Goal: Obtain resource: Download file/media

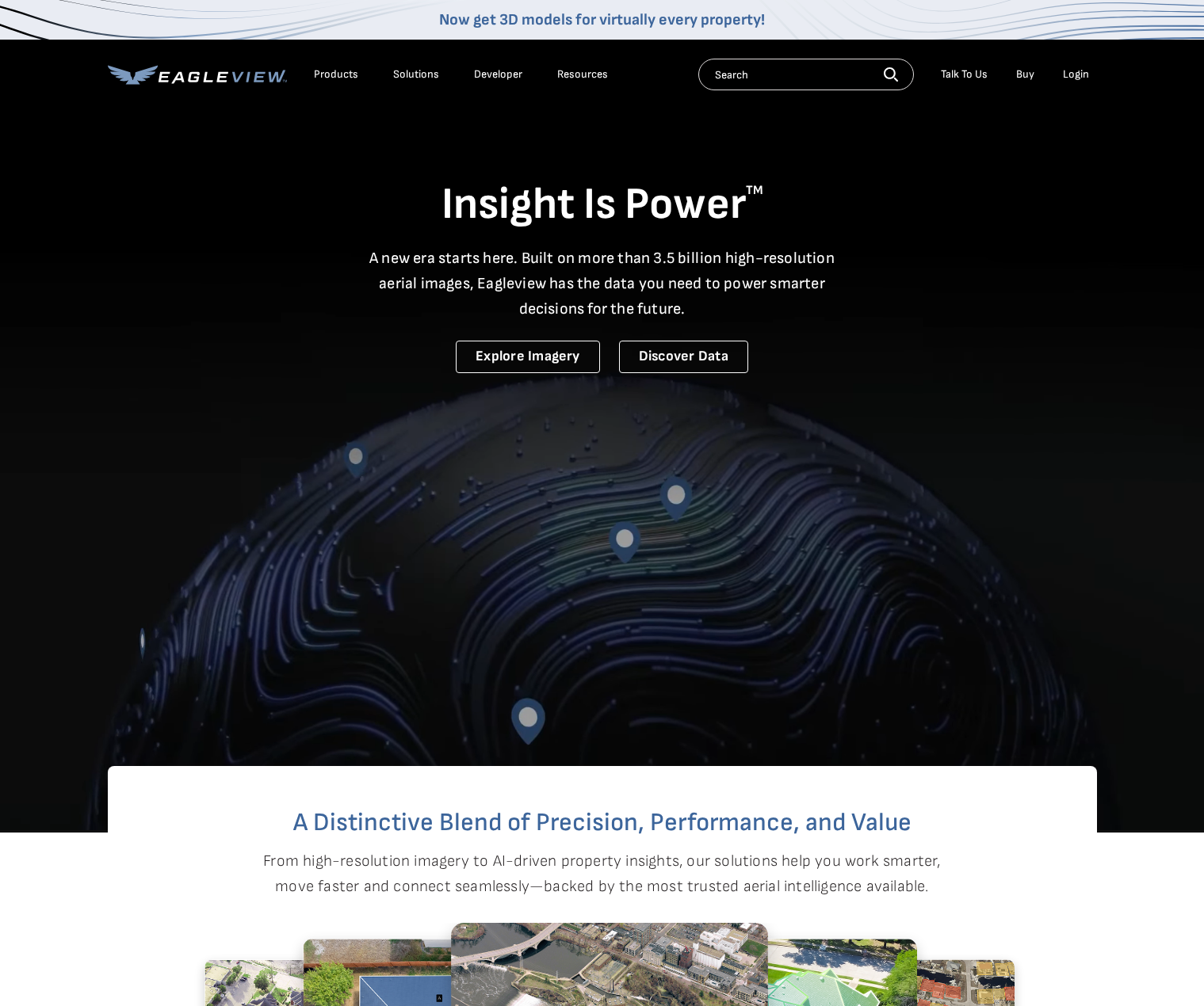
click at [1098, 70] on nav "Now get 3D models for virtually every property! Products Solutions Developer Re…" at bounding box center [602, 55] width 1204 height 109
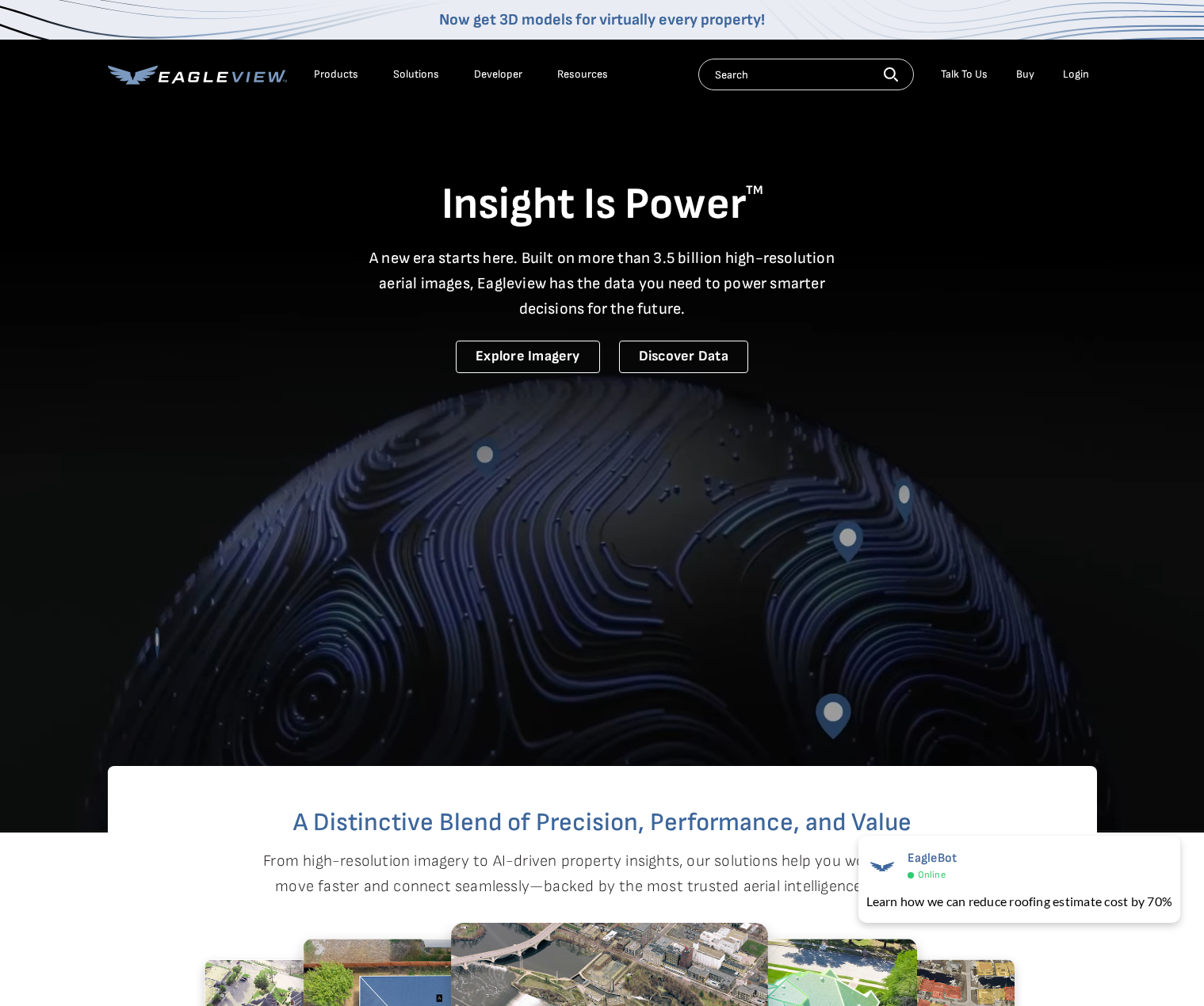
click at [1081, 69] on div "Login" at bounding box center [1076, 74] width 26 height 14
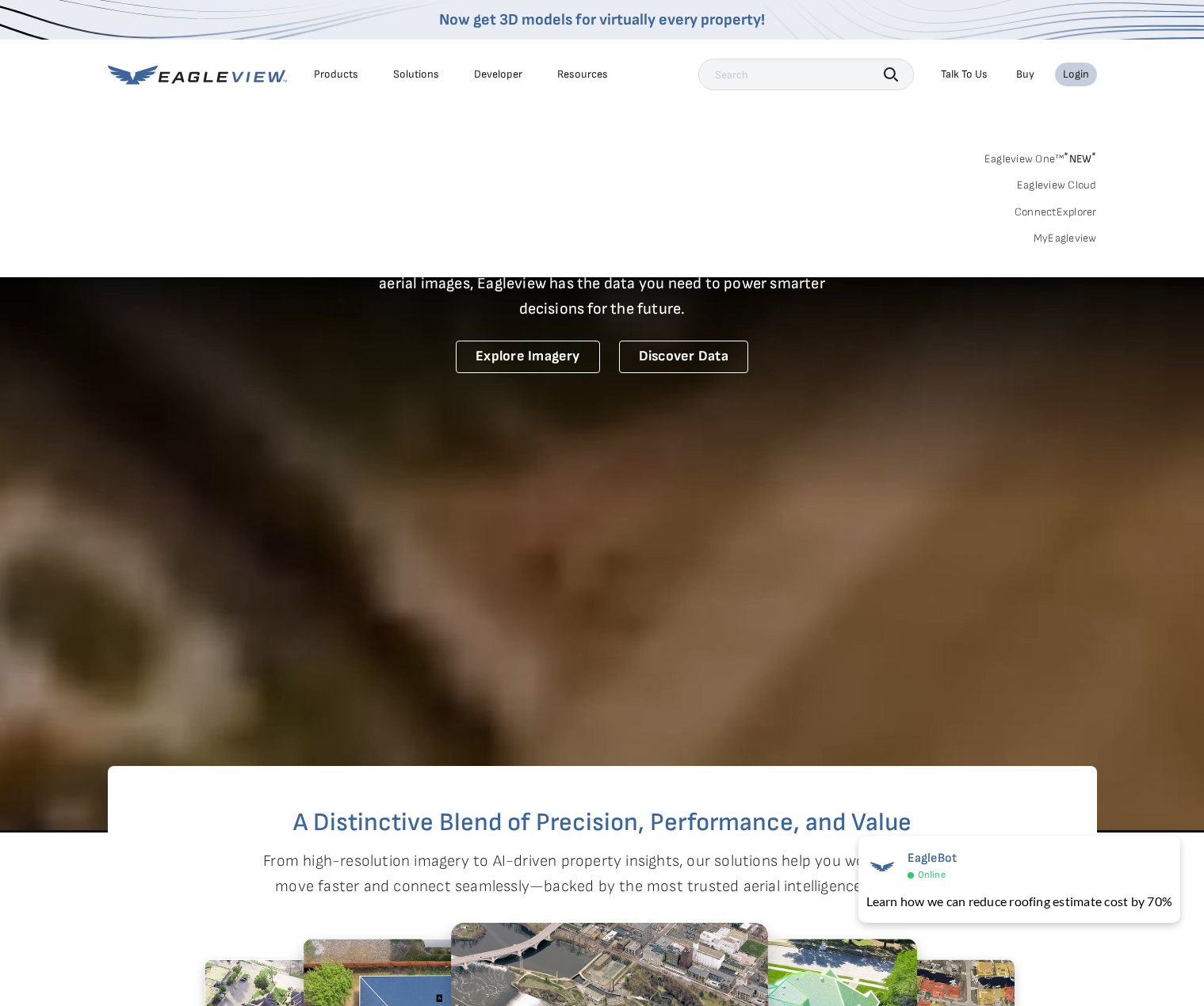
click at [1077, 242] on link "MyEagleview" at bounding box center [1065, 237] width 63 height 14
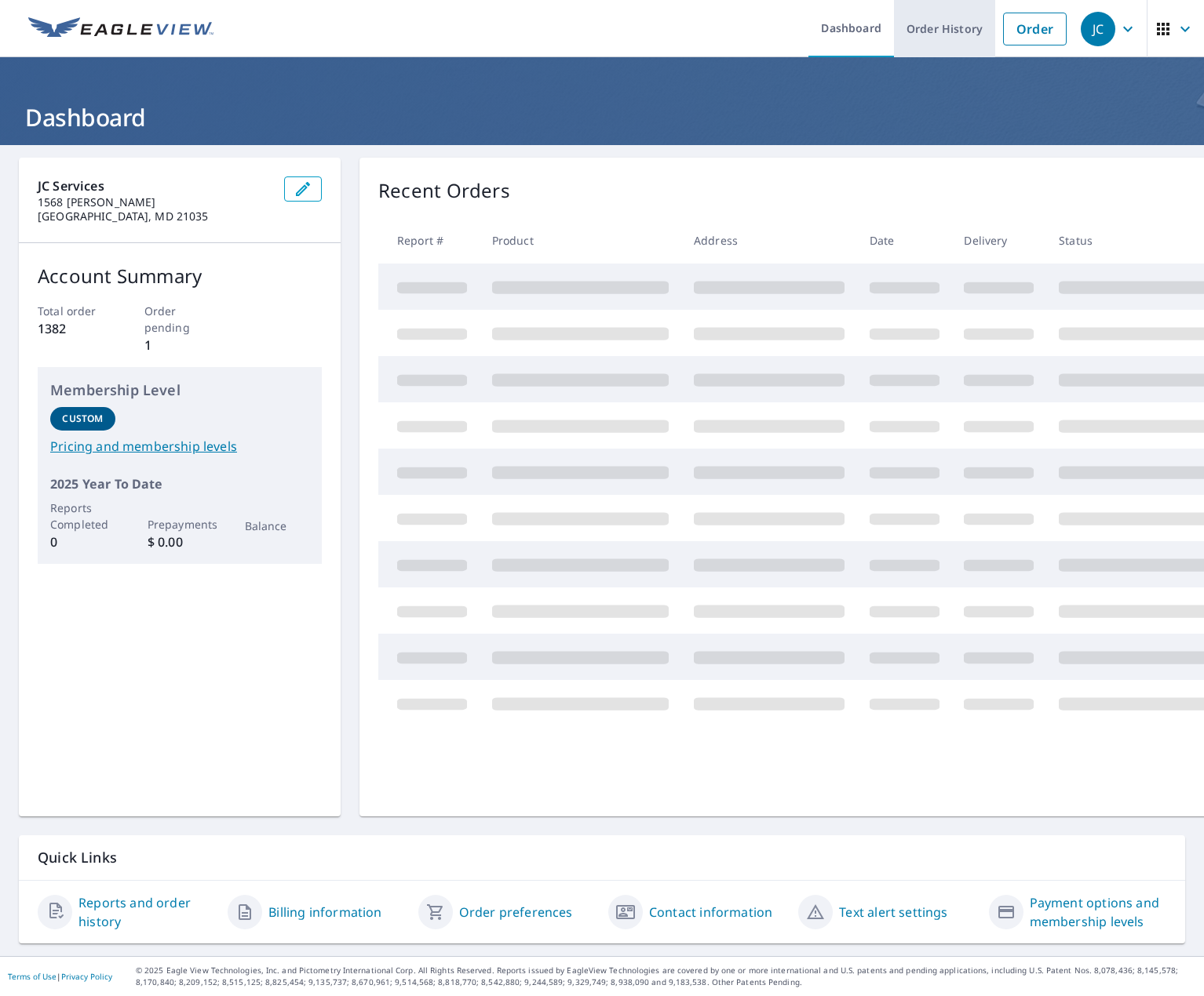
click at [962, 24] on link "Order History" at bounding box center [944, 28] width 101 height 57
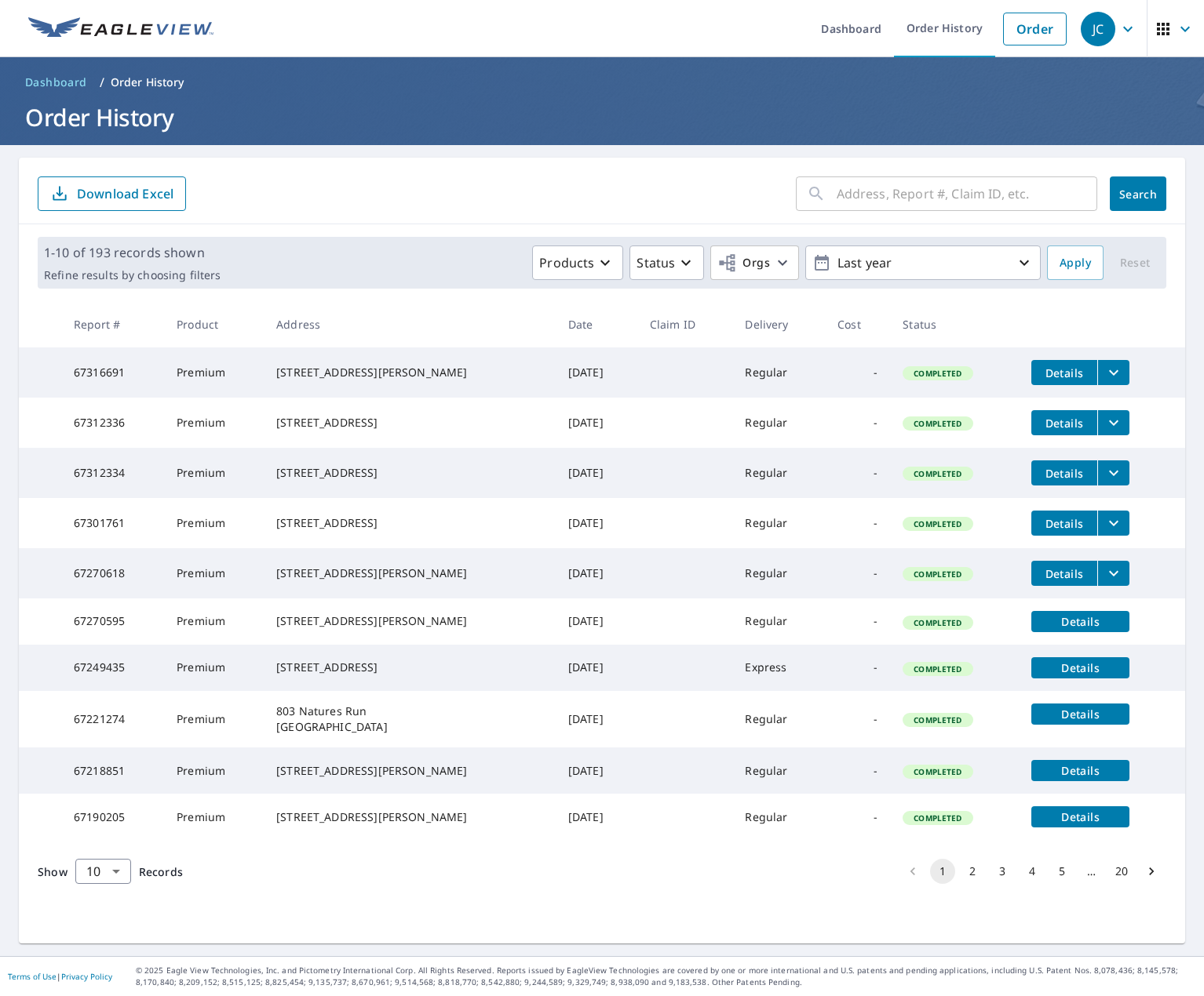
click at [887, 192] on input "text" at bounding box center [967, 194] width 261 height 44
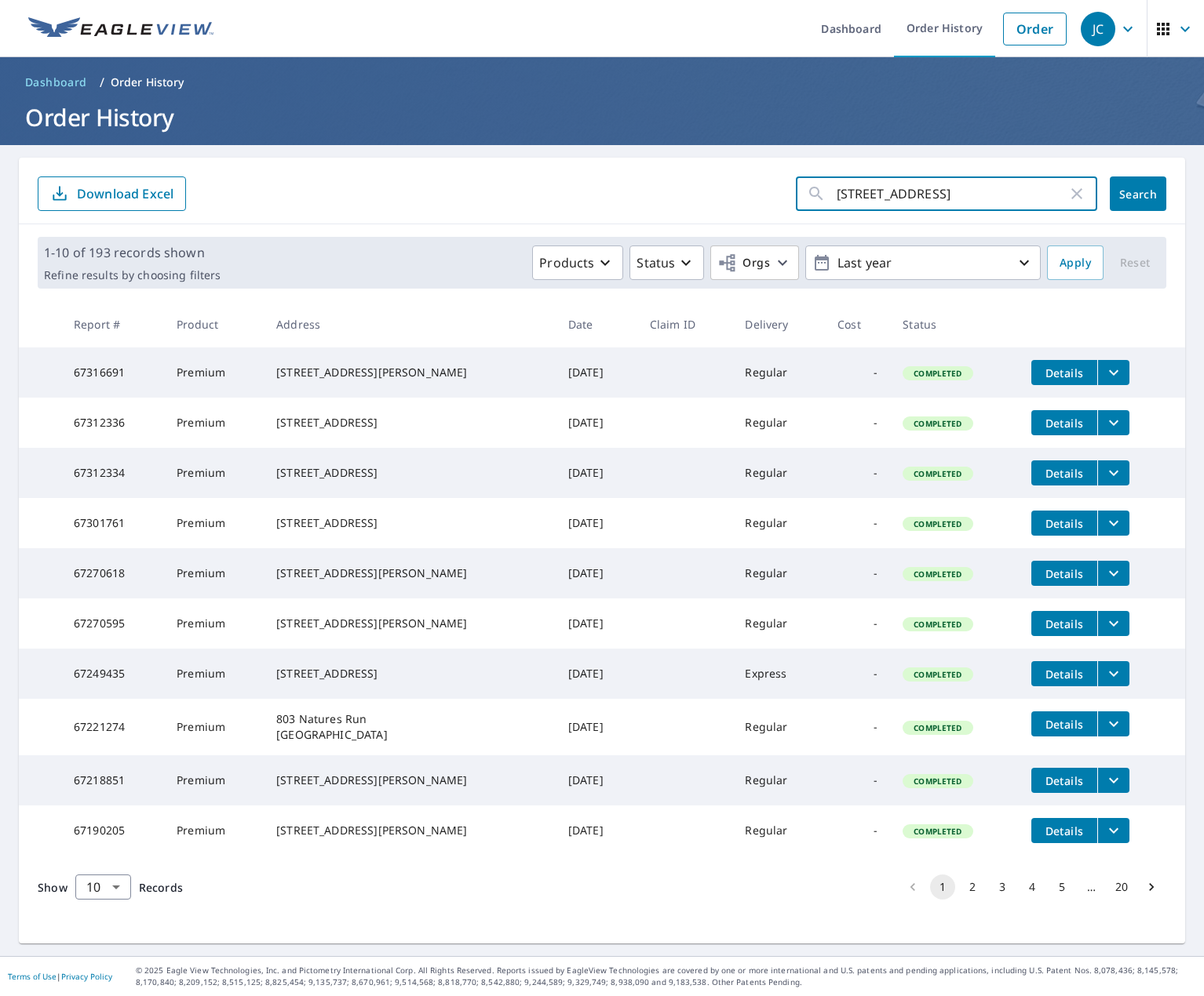
type input "7056 boston ave"
click button "Search" at bounding box center [1138, 194] width 57 height 35
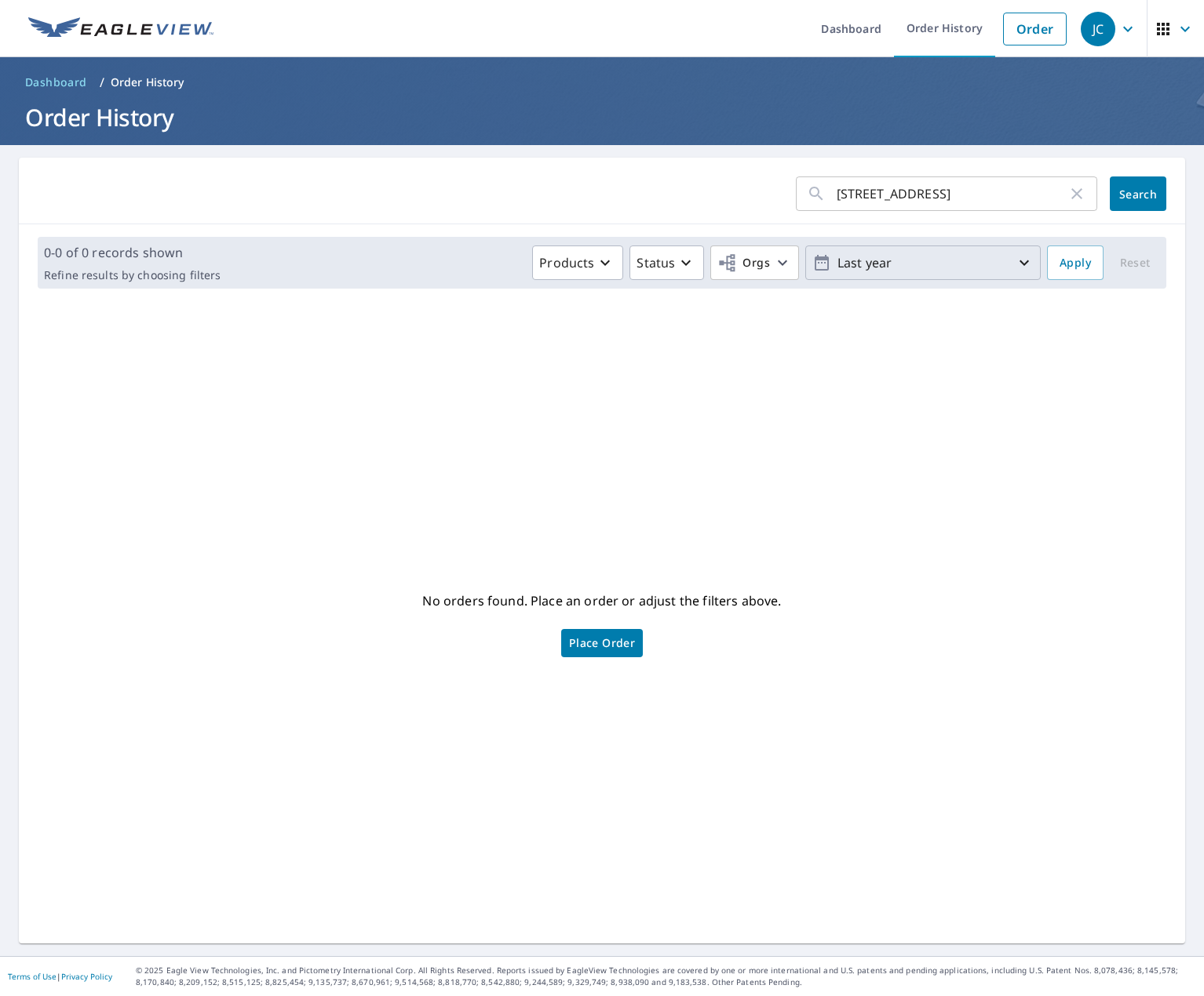
click at [1019, 258] on icon "button" at bounding box center [1024, 263] width 19 height 19
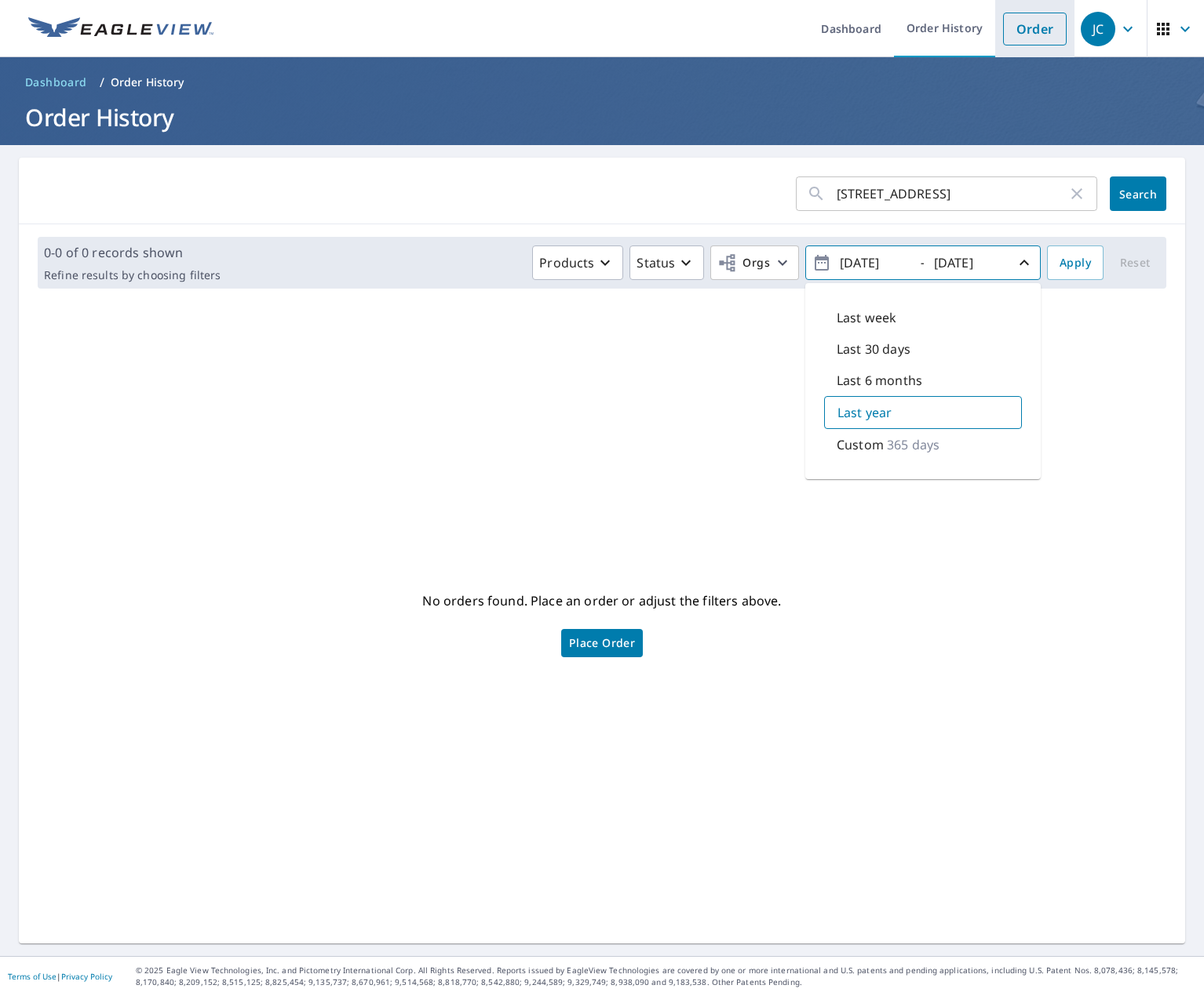
click at [1008, 22] on link "Order" at bounding box center [1034, 29] width 63 height 33
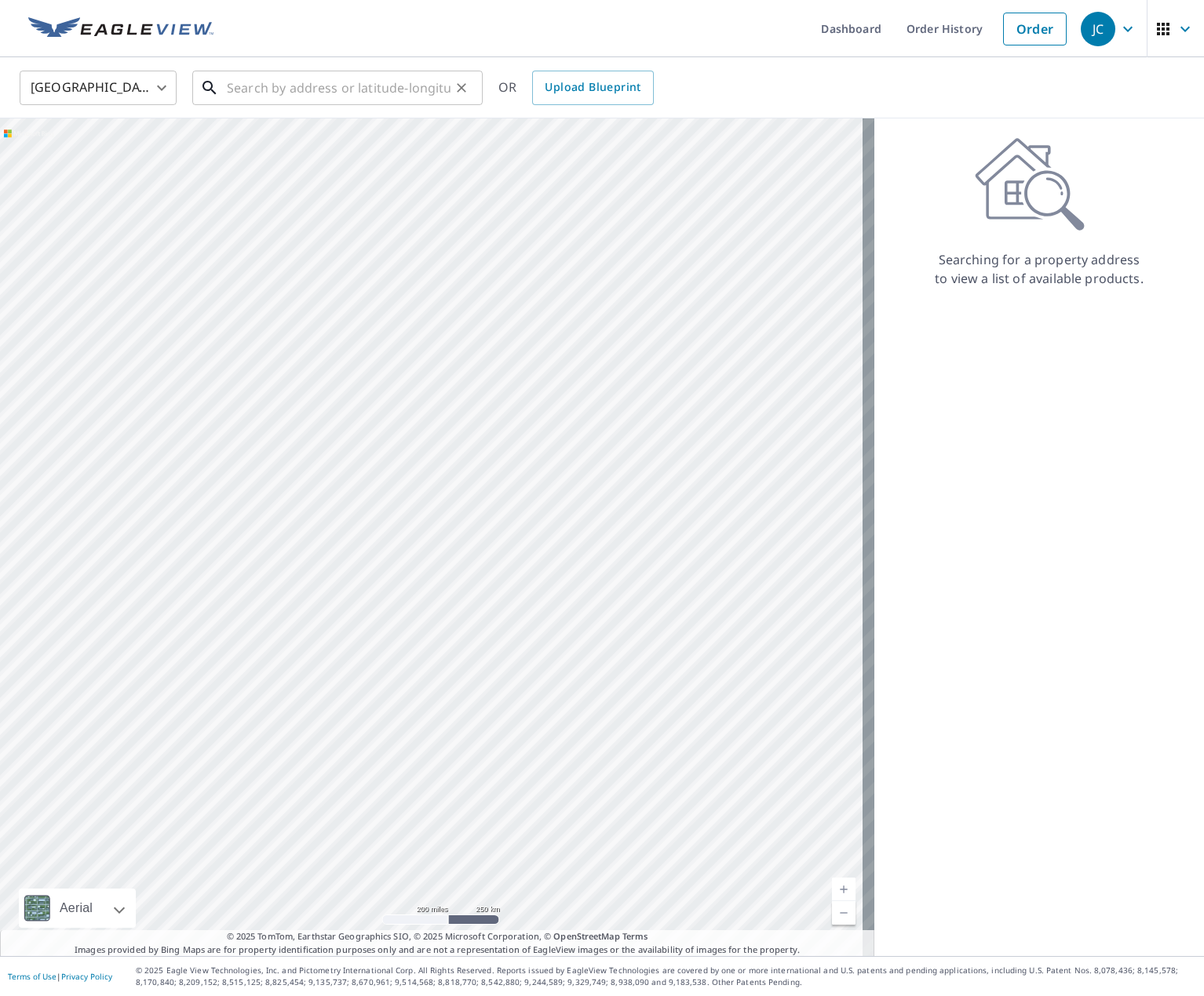
click at [262, 93] on input "text" at bounding box center [339, 88] width 224 height 44
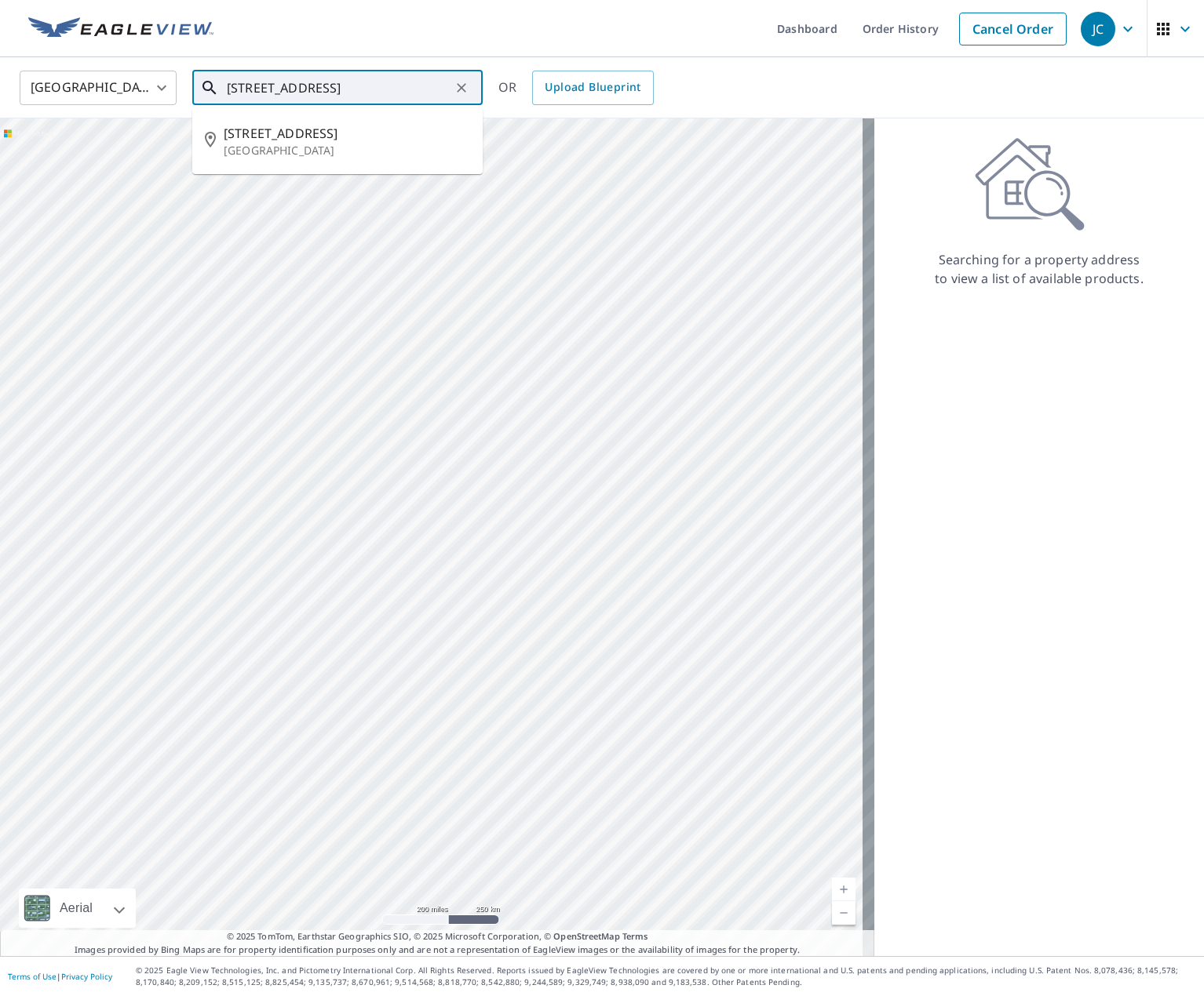
click at [415, 84] on input "7056 boston ave" at bounding box center [339, 88] width 224 height 44
click at [325, 133] on span "7056 Boston Ave" at bounding box center [347, 133] width 246 height 19
type input "7056 Boston Ave North Beach, MD 20714"
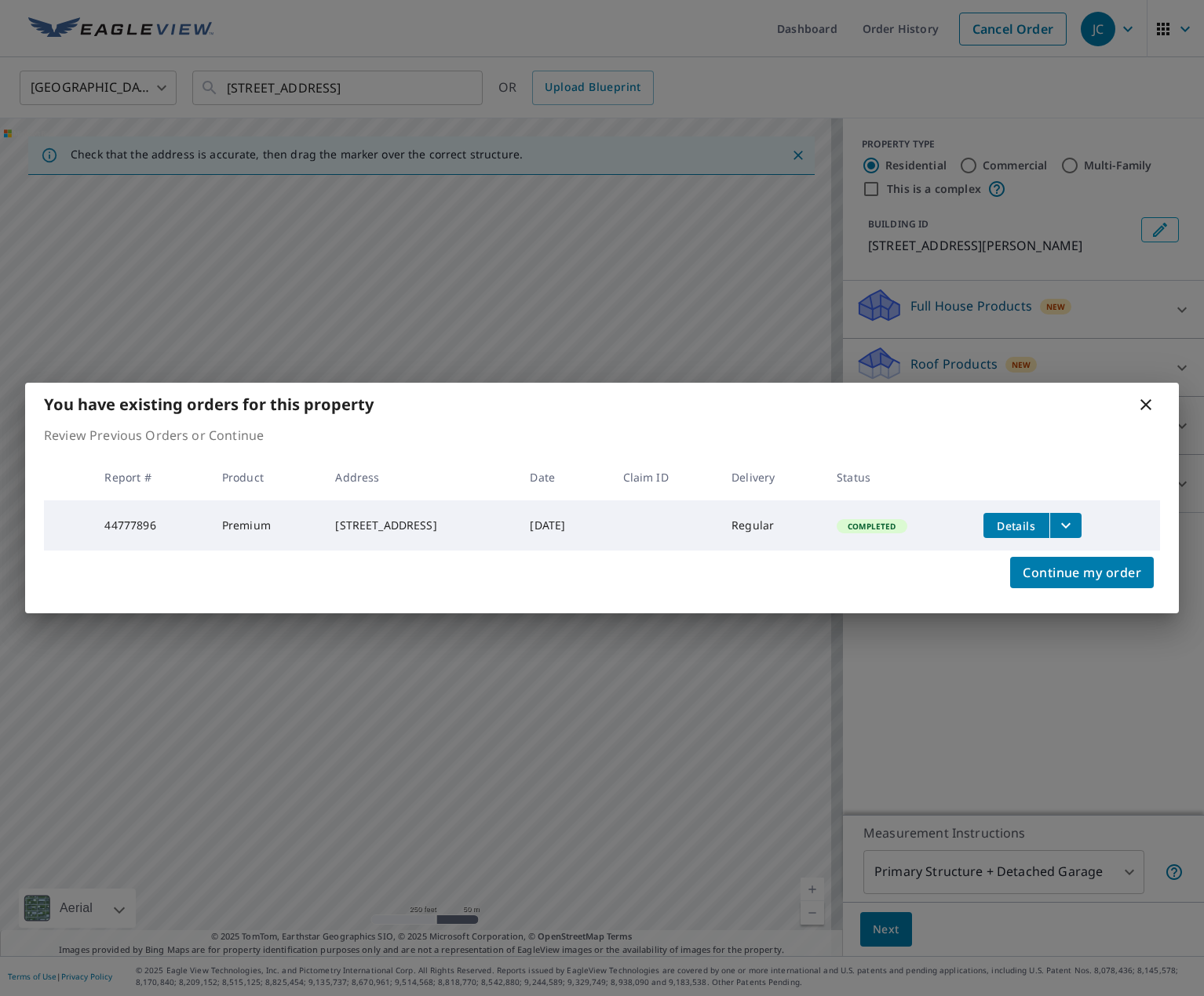
click at [1075, 521] on icon "filesDropdownBtn-44777896" at bounding box center [1065, 525] width 19 height 19
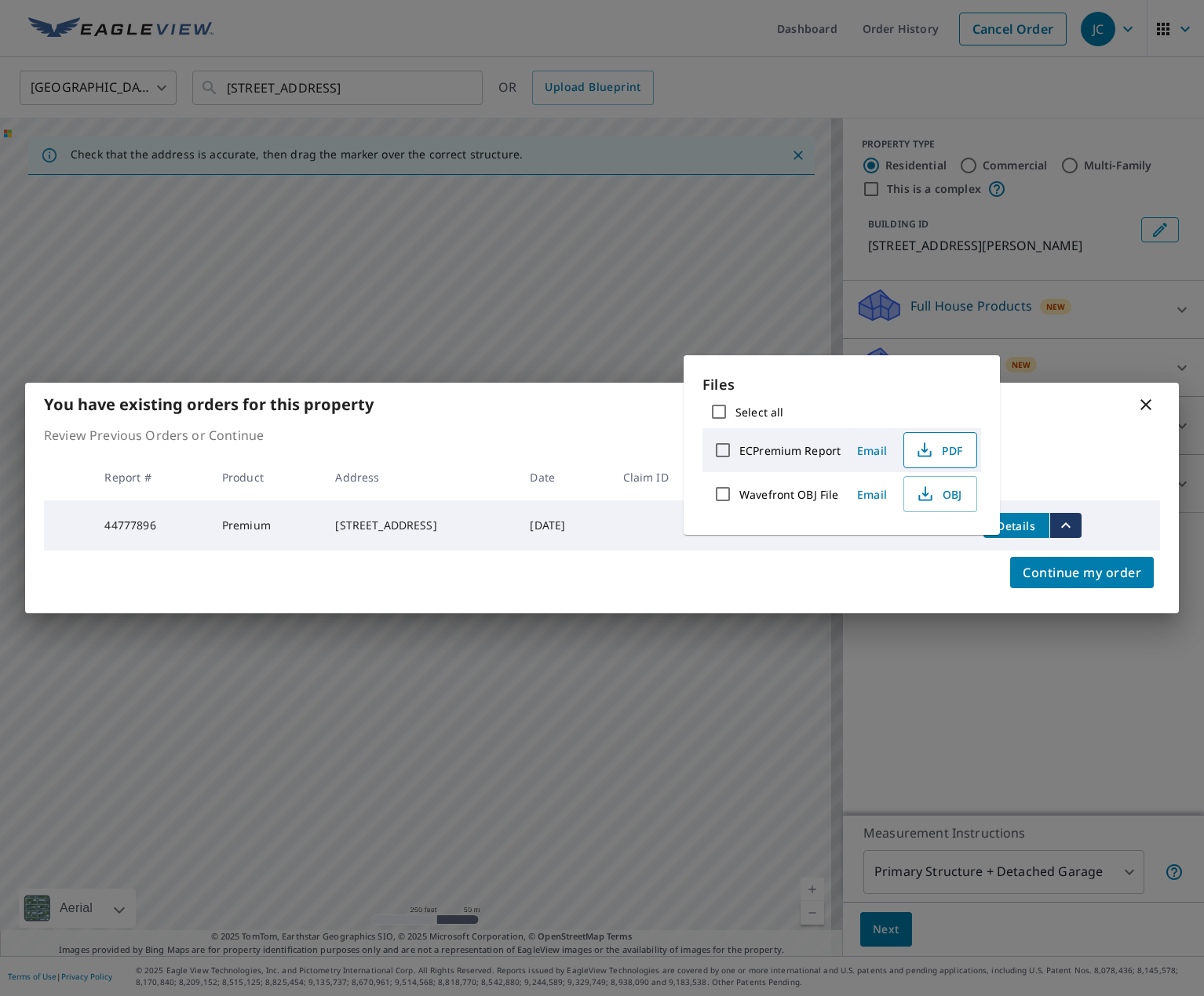
click at [958, 446] on span "PDF" at bounding box center [939, 450] width 51 height 19
